Goal: Information Seeking & Learning: Learn about a topic

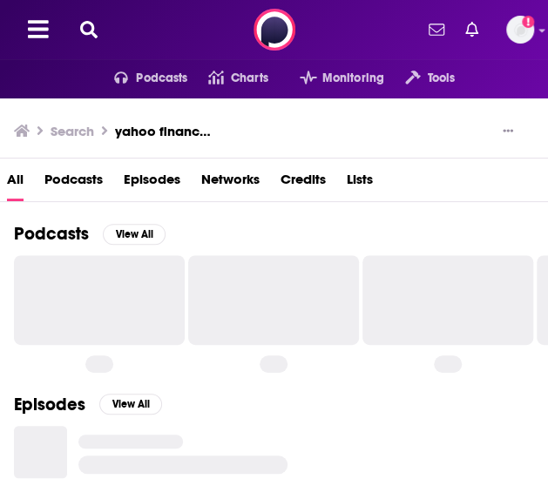
click at [98, 34] on icon at bounding box center [88, 29] width 17 height 17
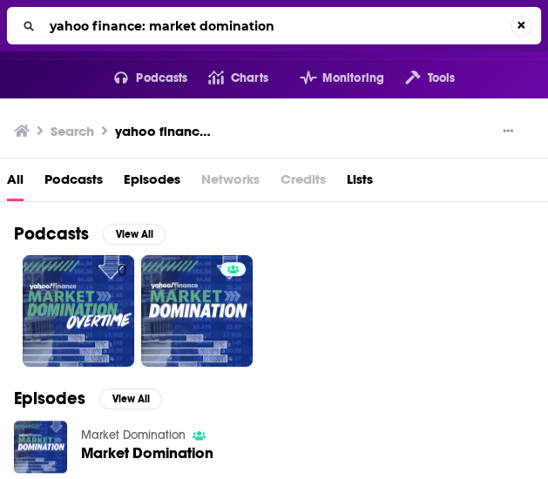
drag, startPoint x: 288, startPoint y: 23, endPoint x: 29, endPoint y: 3, distance: 260.3
click at [29, 3] on div "yahoo finance: market domination" at bounding box center [274, 25] width 548 height 51
type input "masters in business"
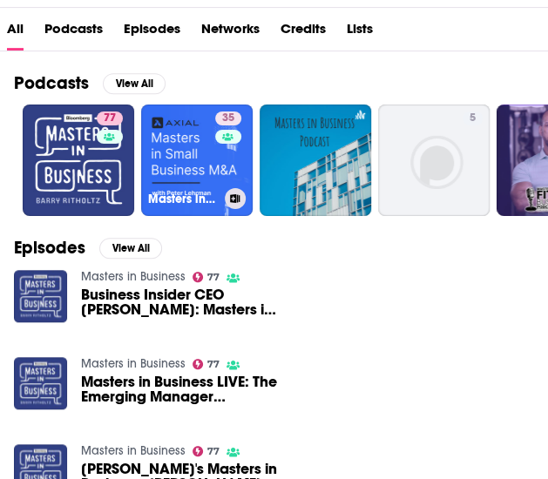
scroll to position [152, 0]
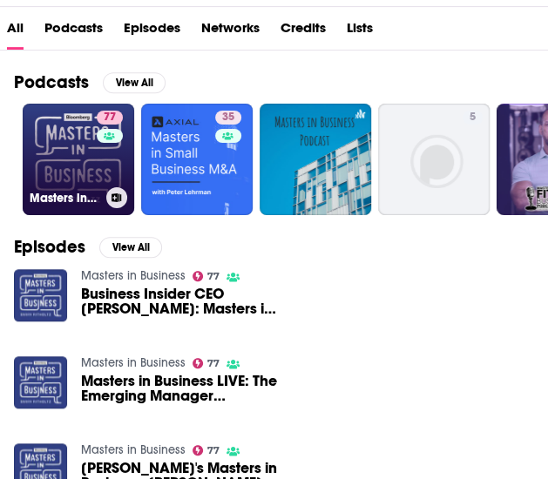
click at [96, 215] on link "77 Masters in Business" at bounding box center [78, 159] width 111 height 111
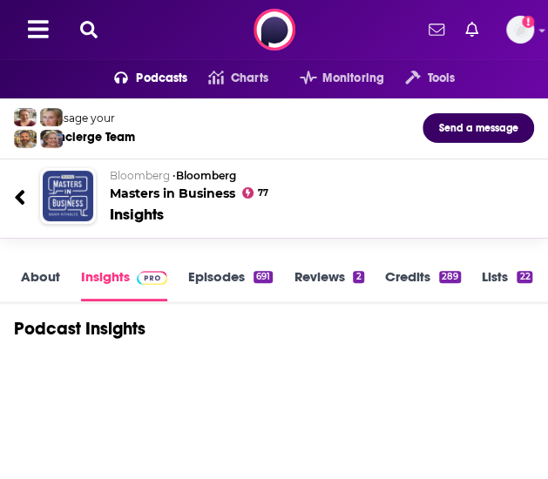
scroll to position [125, 0]
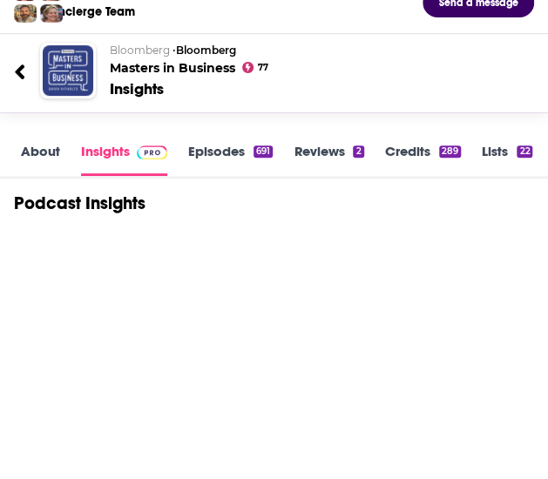
click at [37, 176] on link "About" at bounding box center [40, 159] width 39 height 33
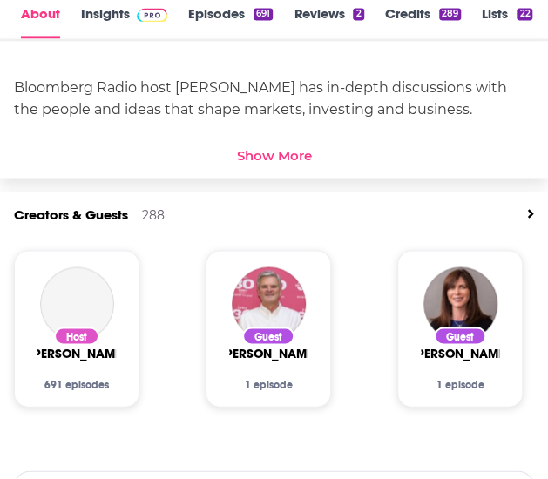
scroll to position [651, 0]
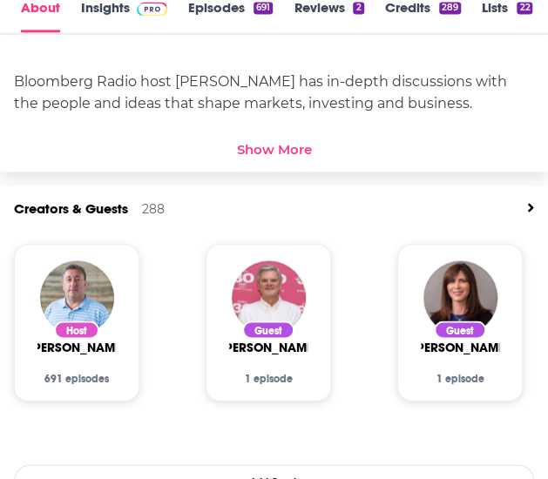
click at [237, 158] on div "Show More" at bounding box center [274, 149] width 75 height 17
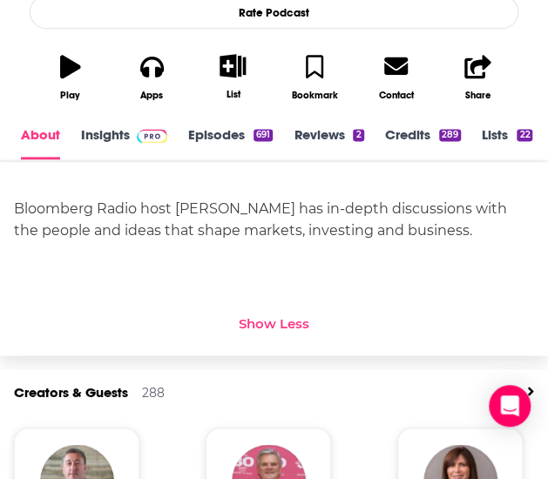
scroll to position [526, 0]
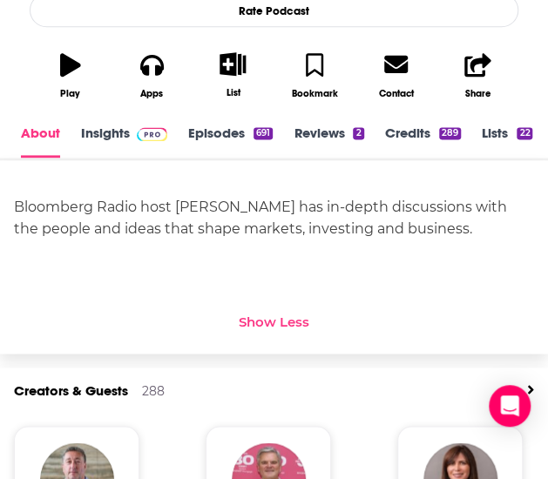
click at [211, 158] on link "Episodes 691" at bounding box center [230, 141] width 84 height 33
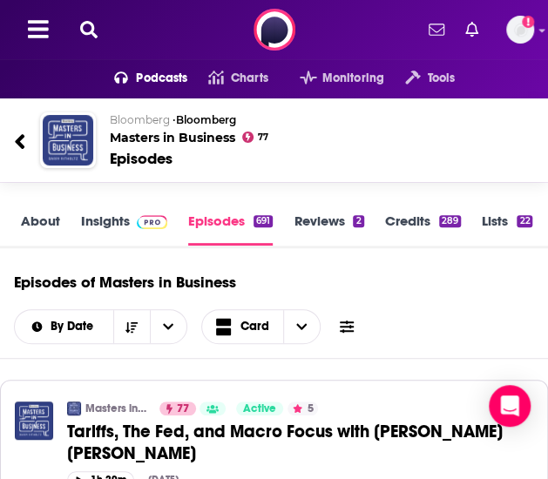
click at [93, 22] on button at bounding box center [89, 30] width 28 height 20
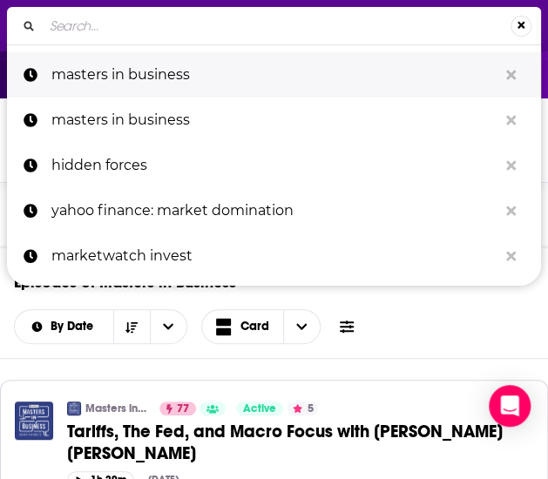
type input "The Long View"
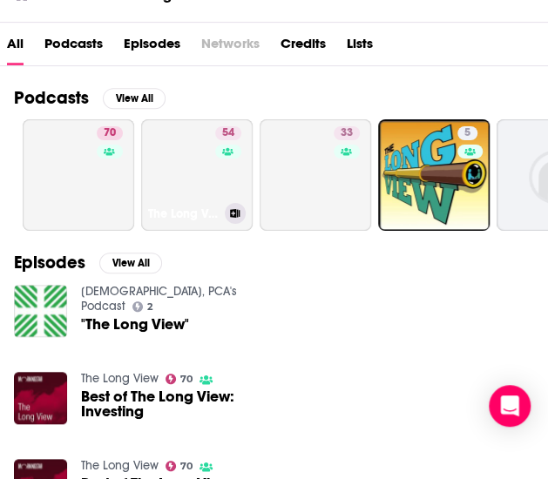
scroll to position [138, 0]
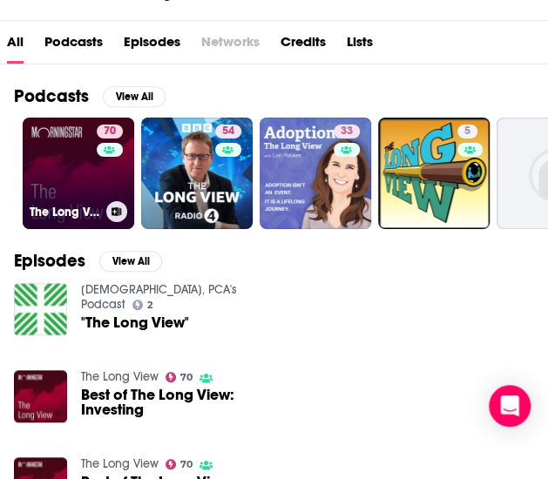
click at [82, 228] on link "70 The Long View" at bounding box center [78, 173] width 111 height 111
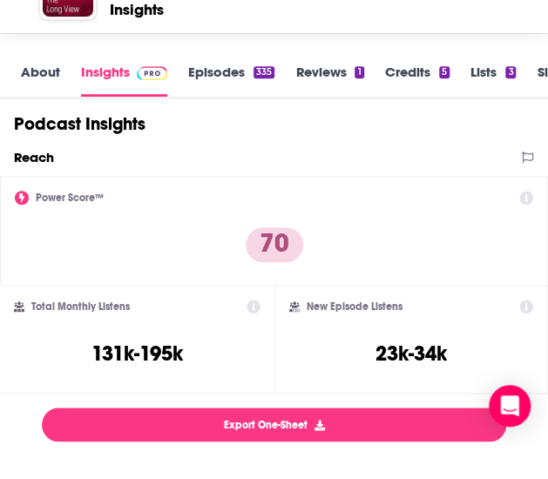
scroll to position [212, 0]
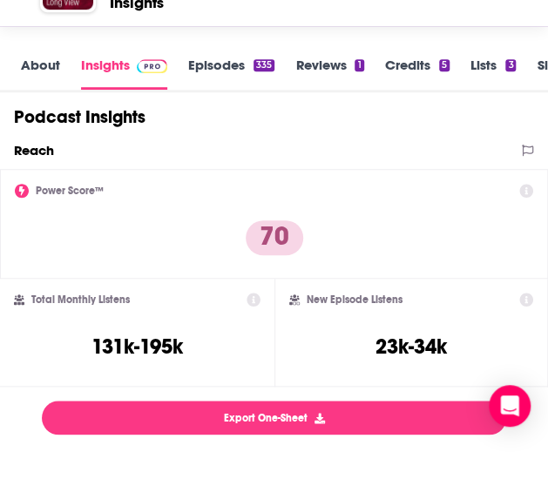
click at [30, 90] on link "About" at bounding box center [40, 73] width 39 height 33
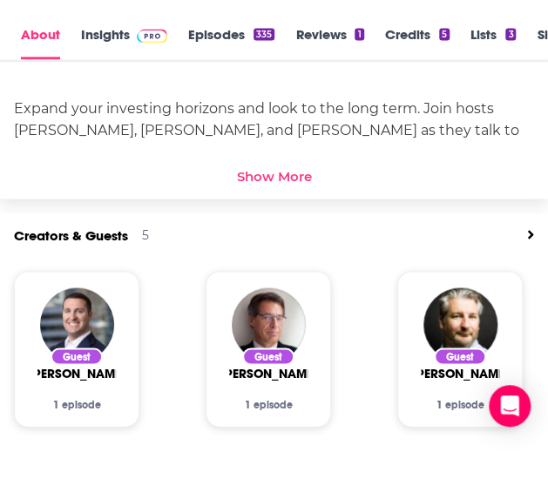
scroll to position [604, 0]
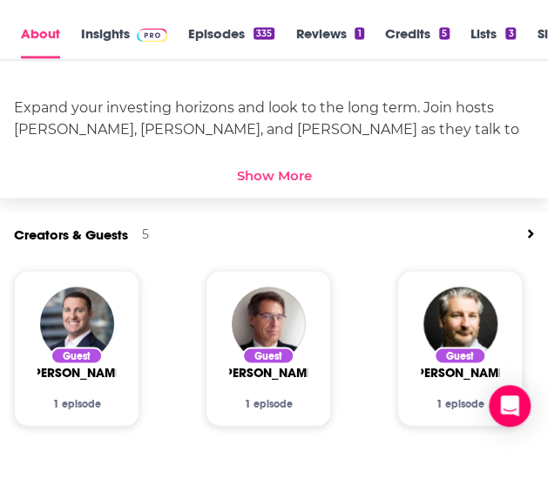
click at [237, 184] on div "Show More" at bounding box center [274, 175] width 75 height 17
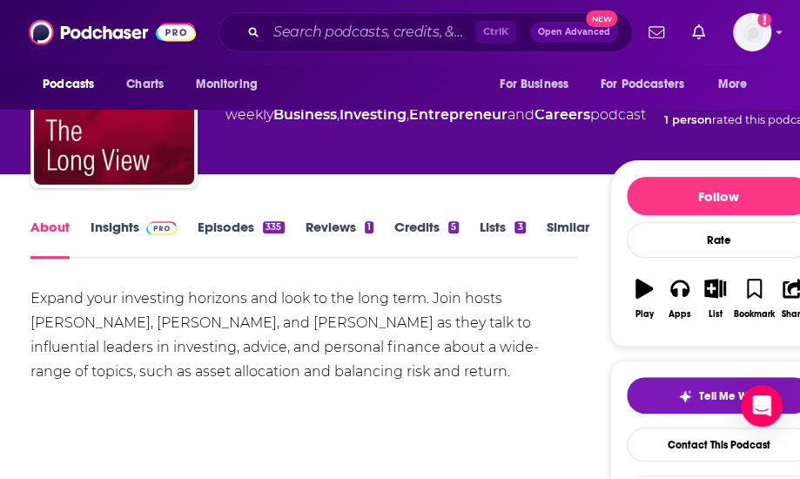
scroll to position [97, 0]
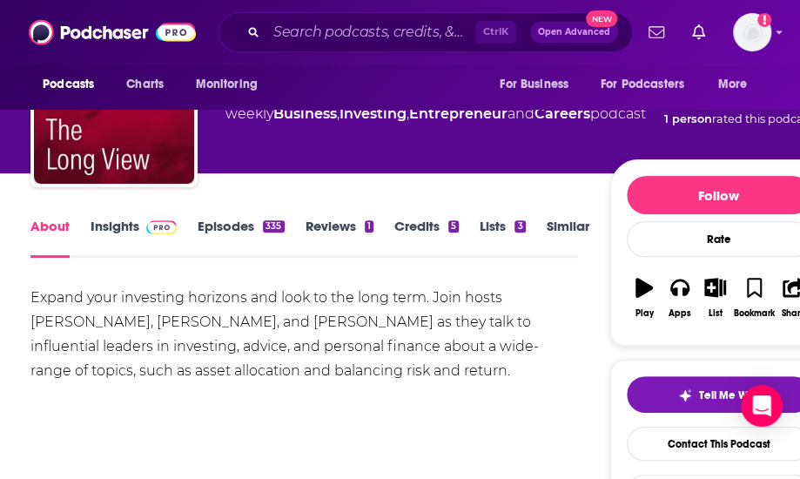
click at [432, 239] on link "Credits 5" at bounding box center [427, 238] width 64 height 40
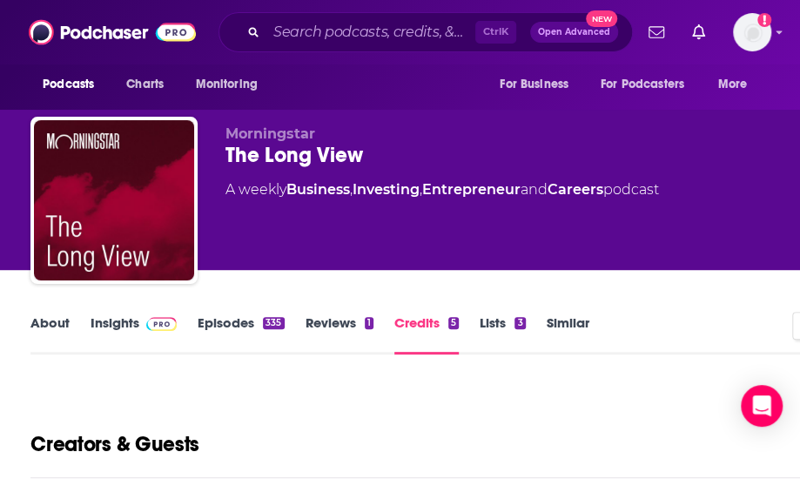
scroll to position [173, 0]
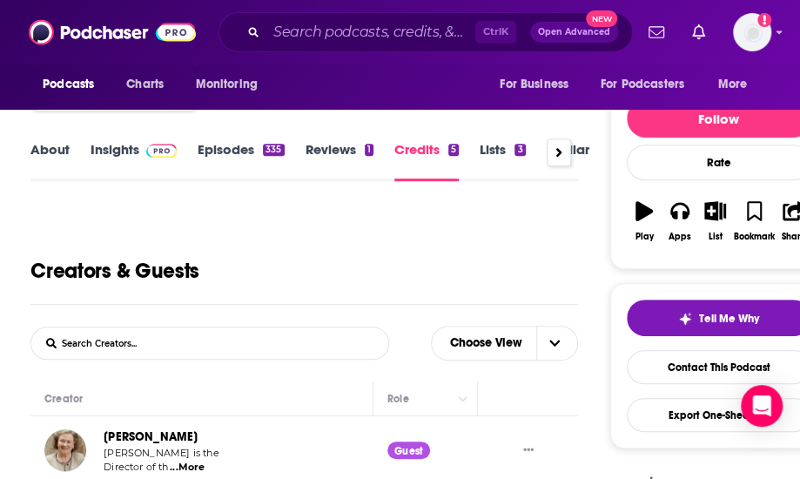
click at [233, 150] on link "Episodes 335" at bounding box center [241, 161] width 86 height 40
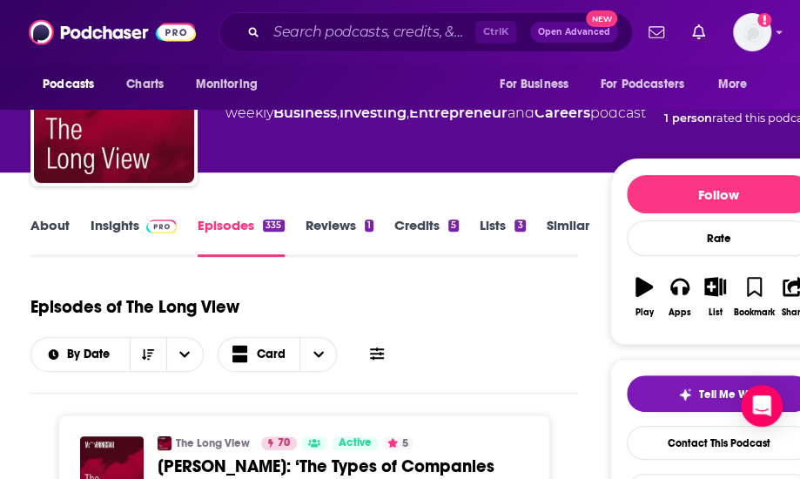
scroll to position [97, 0]
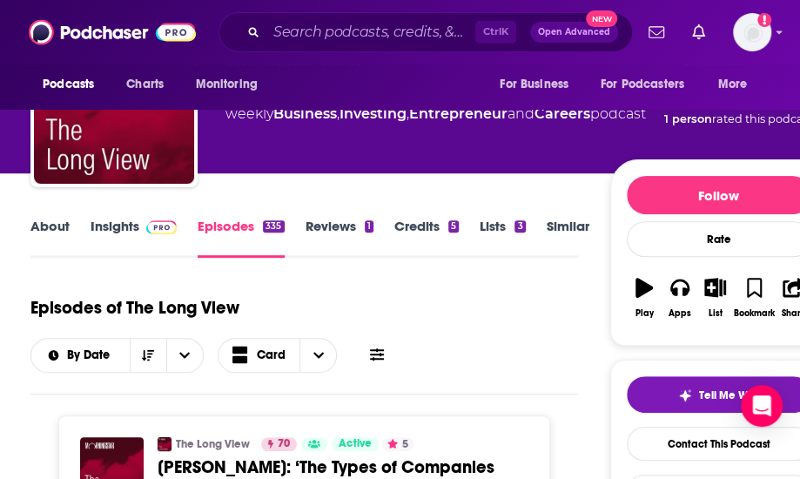
click at [47, 225] on link "About" at bounding box center [49, 238] width 39 height 40
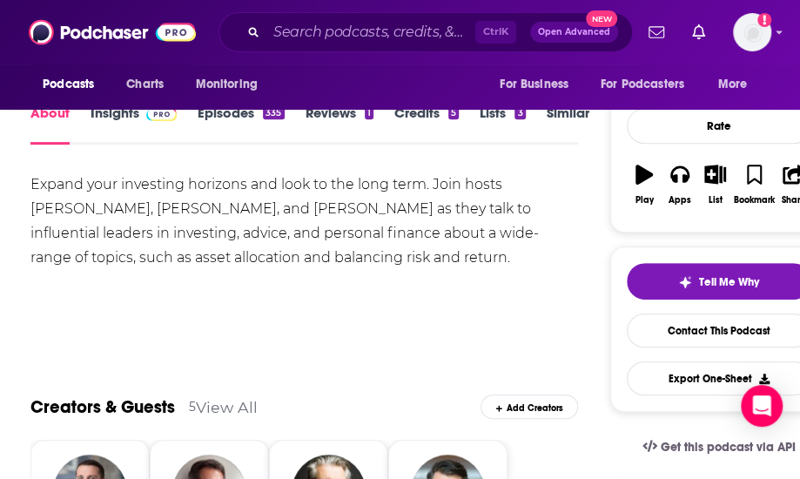
scroll to position [175, 0]
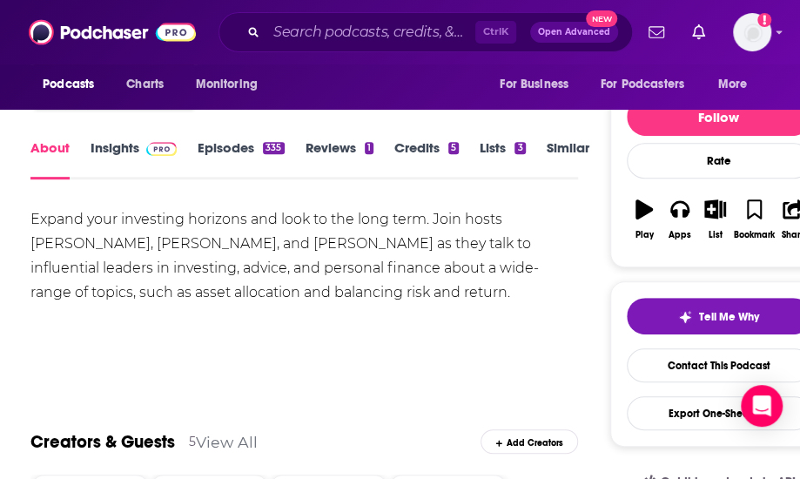
click at [228, 144] on link "Episodes 335" at bounding box center [241, 159] width 86 height 40
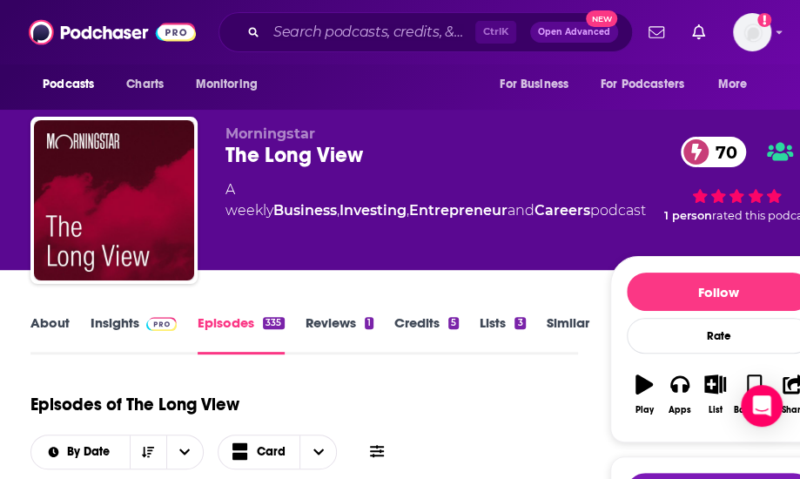
click at [416, 316] on link "Credits 5" at bounding box center [427, 334] width 64 height 40
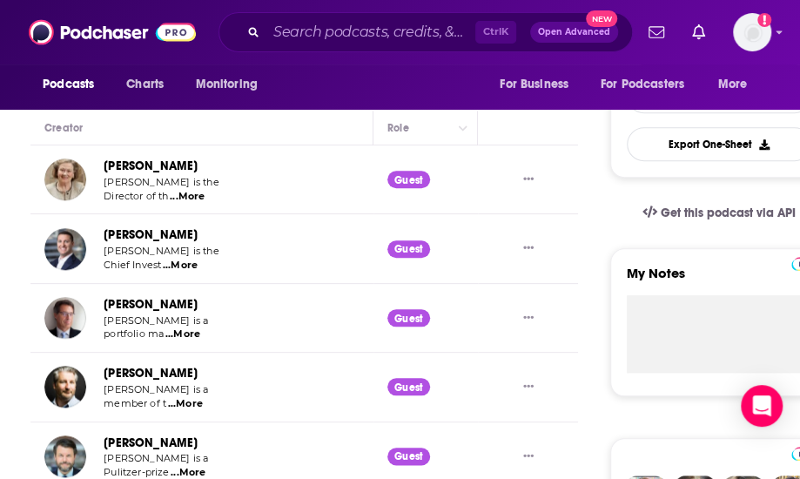
scroll to position [445, 0]
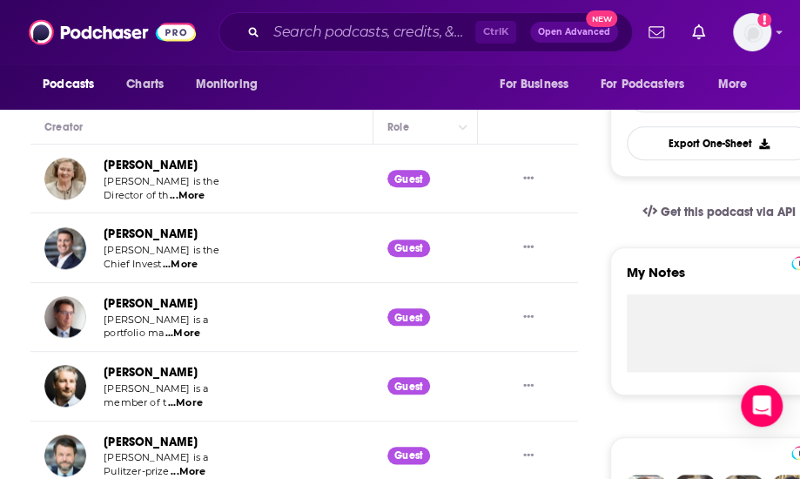
click at [188, 192] on span "...More" at bounding box center [187, 196] width 35 height 14
click at [187, 264] on span "...More" at bounding box center [180, 265] width 35 height 14
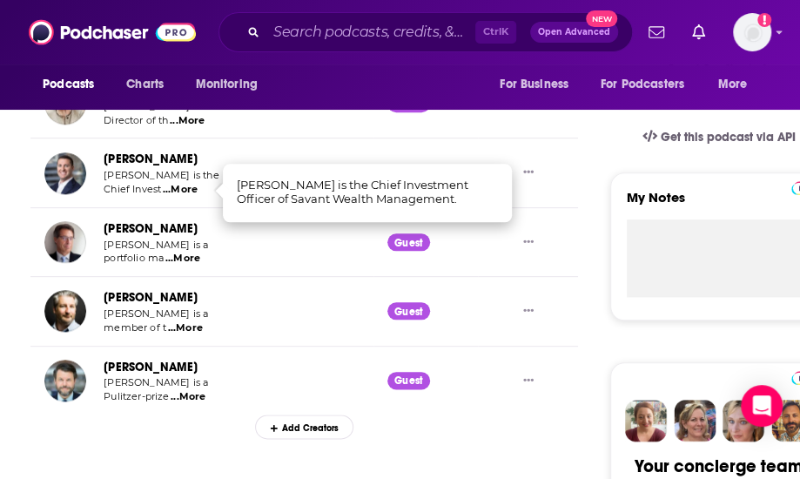
scroll to position [529, 0]
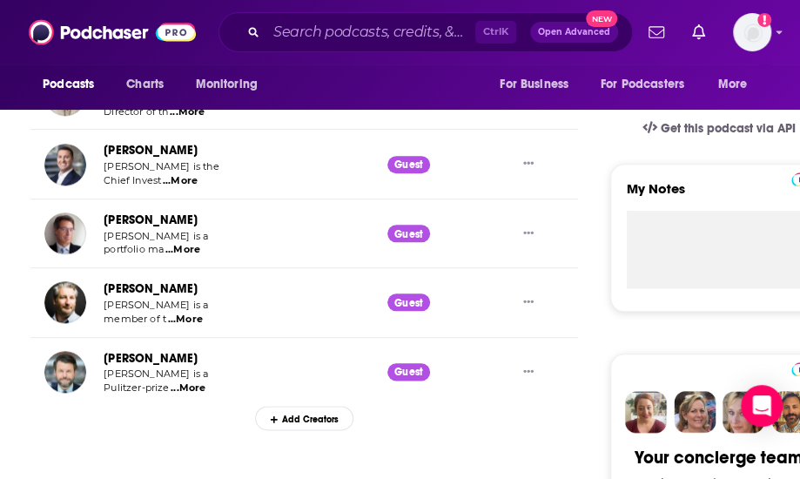
click at [195, 248] on span "...More" at bounding box center [182, 250] width 35 height 14
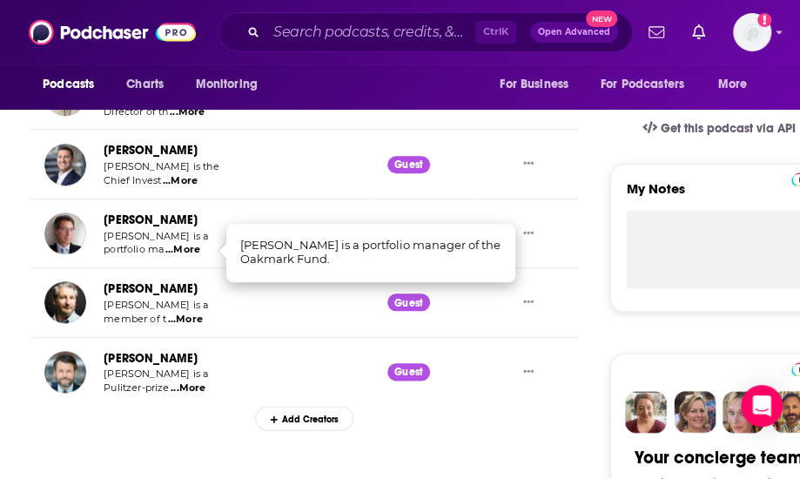
click at [186, 316] on span "...More" at bounding box center [185, 320] width 35 height 14
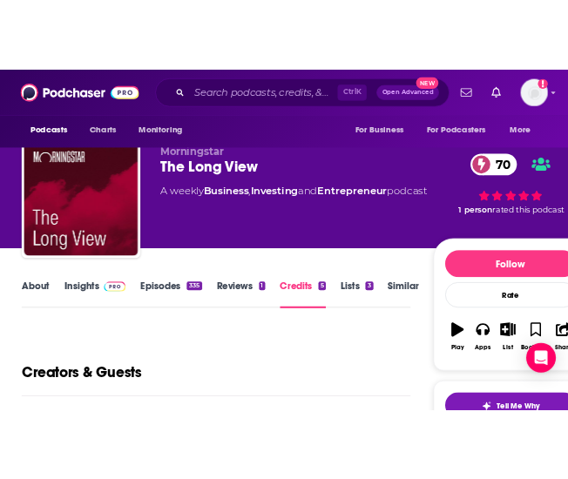
scroll to position [0, 0]
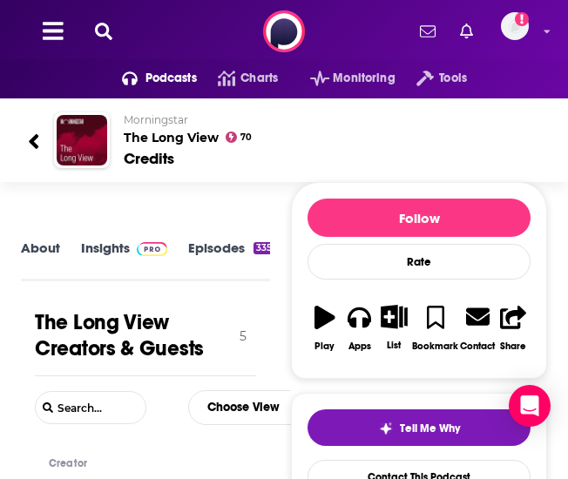
click at [103, 34] on icon at bounding box center [103, 31] width 17 height 17
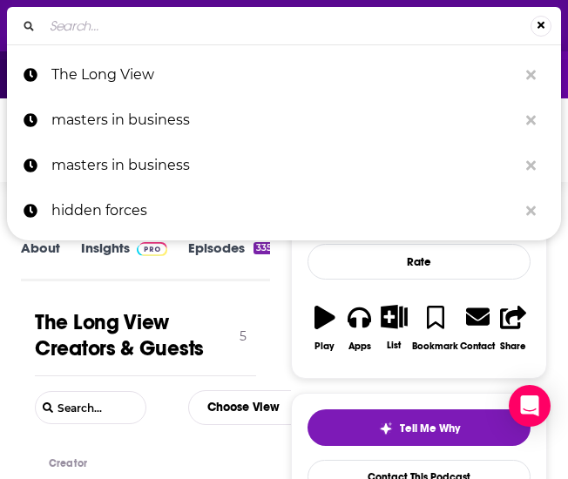
type input "The Investopedia Express"
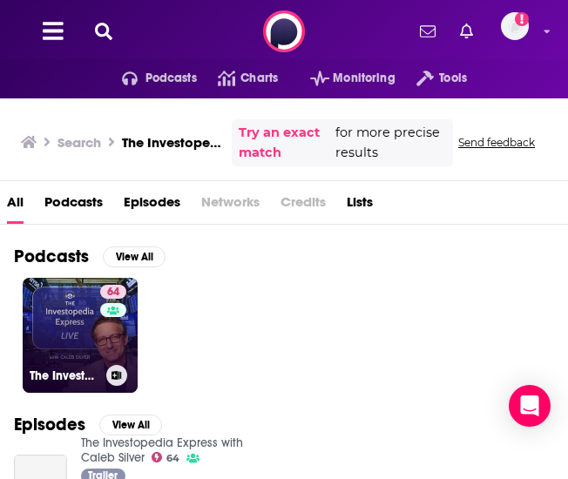
click at [101, 334] on div "64" at bounding box center [115, 325] width 30 height 80
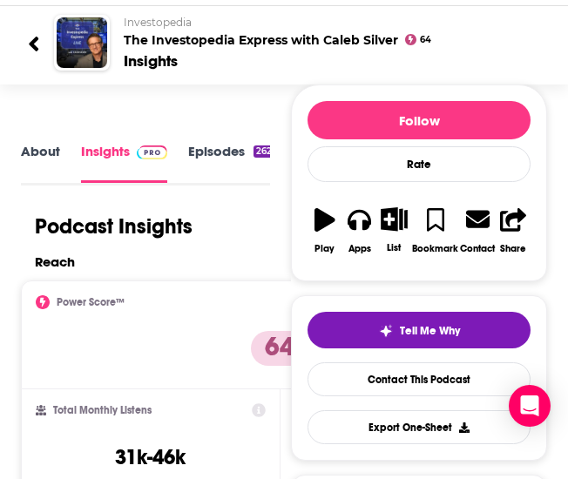
scroll to position [146, 0]
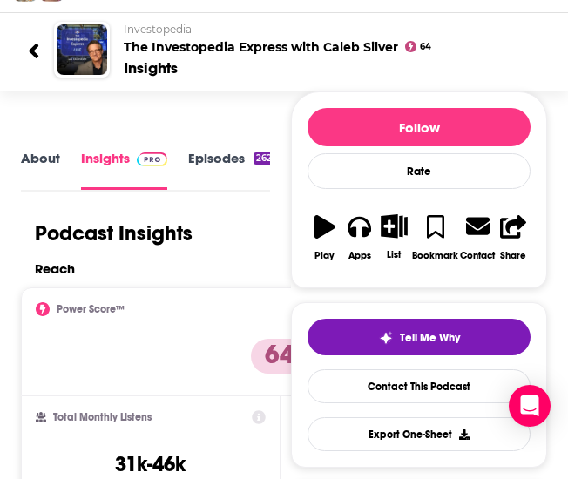
click at [225, 168] on link "Episodes 262" at bounding box center [231, 169] width 86 height 39
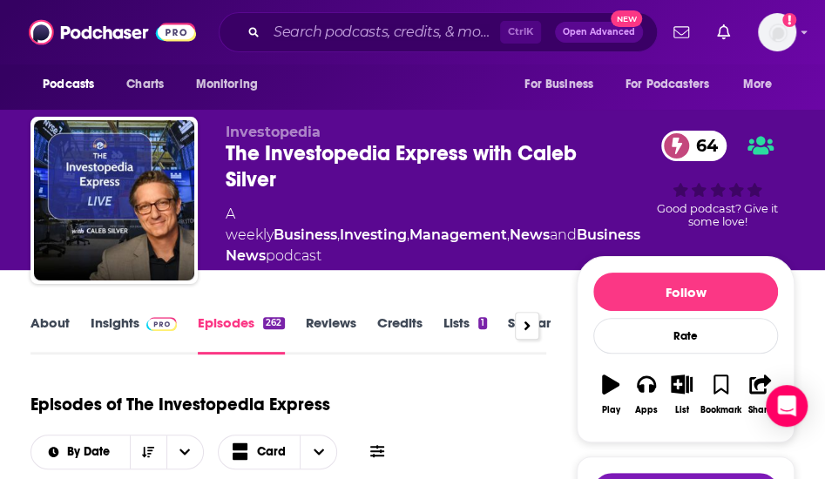
click at [413, 320] on link "Credits" at bounding box center [399, 334] width 45 height 40
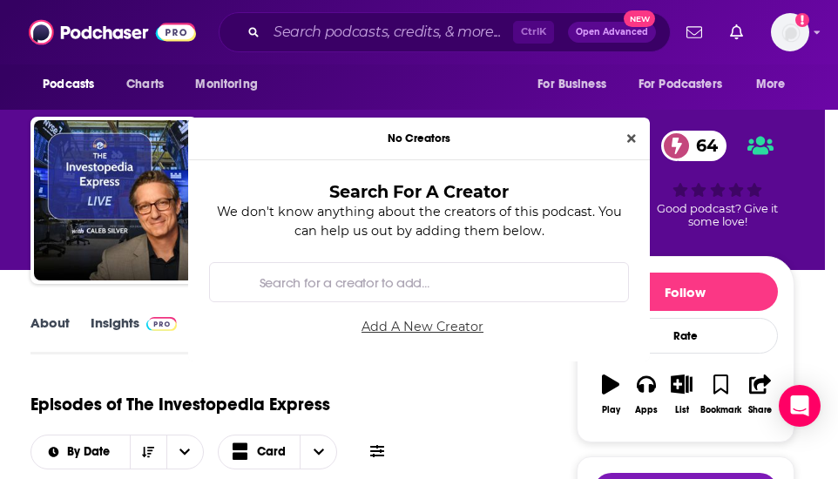
click at [398, 327] on link "Add A New Creator" at bounding box center [422, 327] width 413 height 29
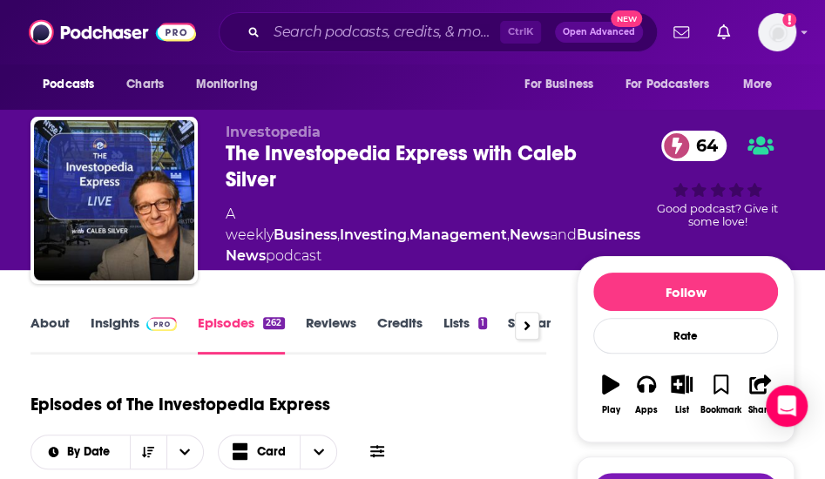
click at [523, 327] on icon at bounding box center [526, 326] width 7 height 14
